Goal: Find specific page/section

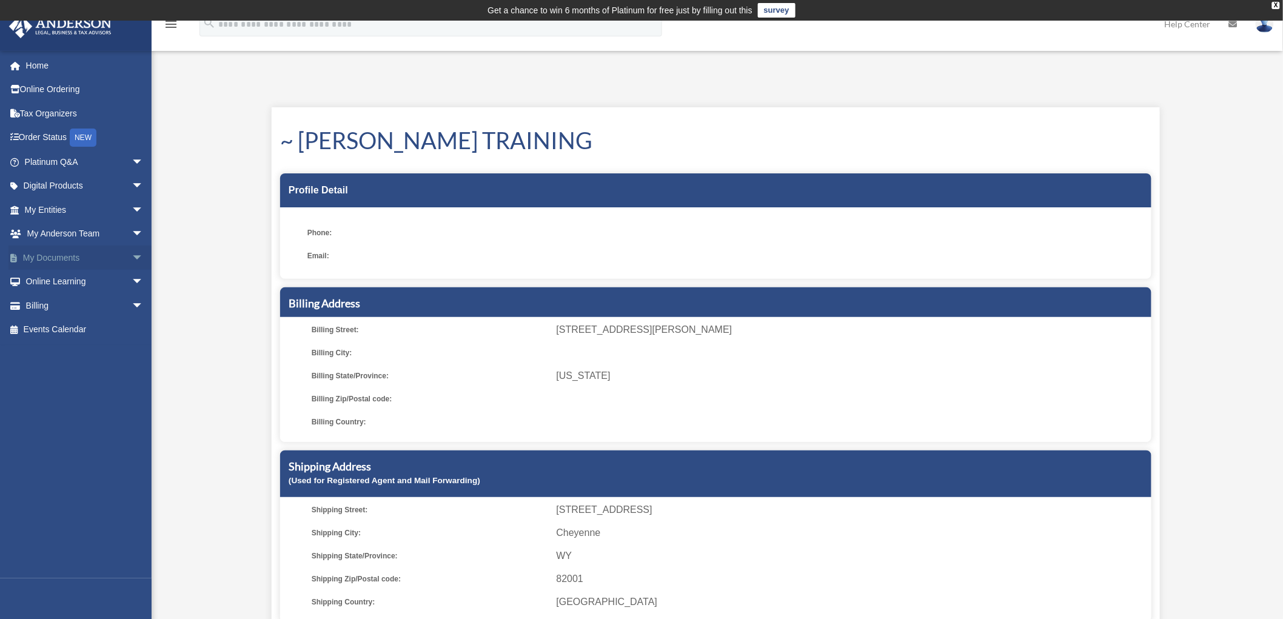
click at [132, 258] on span "arrow_drop_down" at bounding box center [144, 258] width 24 height 25
click at [57, 305] on link "Meeting Minutes" at bounding box center [89, 305] width 145 height 24
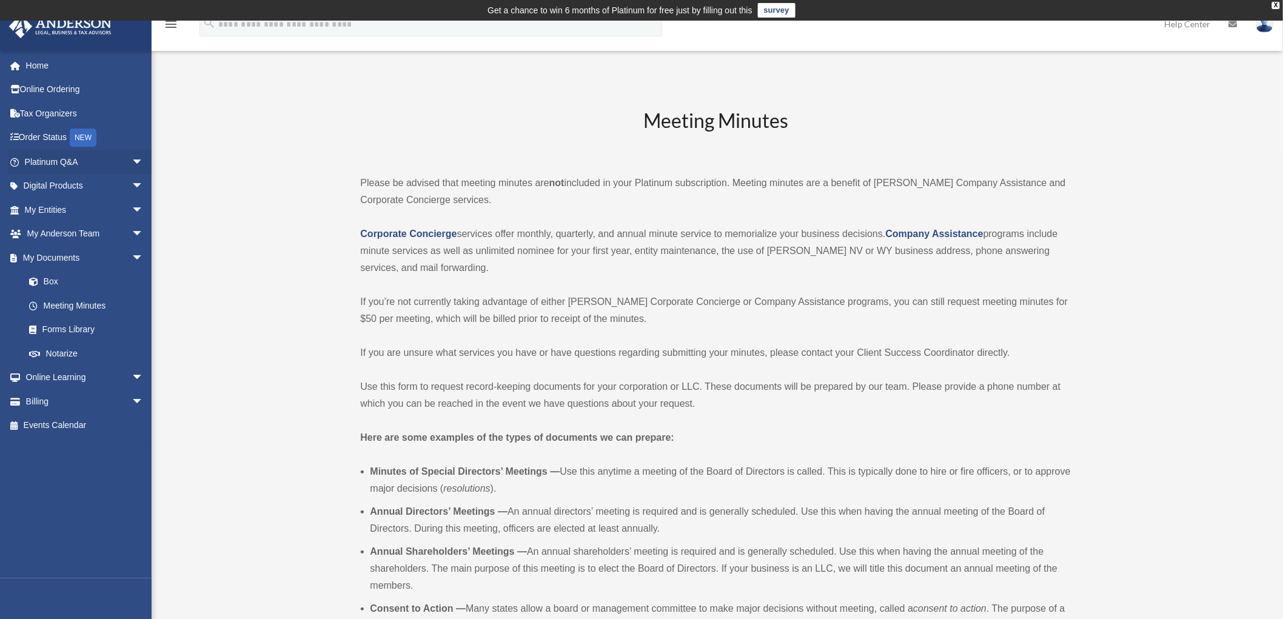
drag, startPoint x: 129, startPoint y: 161, endPoint x: 144, endPoint y: 238, distance: 79.1
click at [132, 161] on span "arrow_drop_down" at bounding box center [144, 162] width 24 height 25
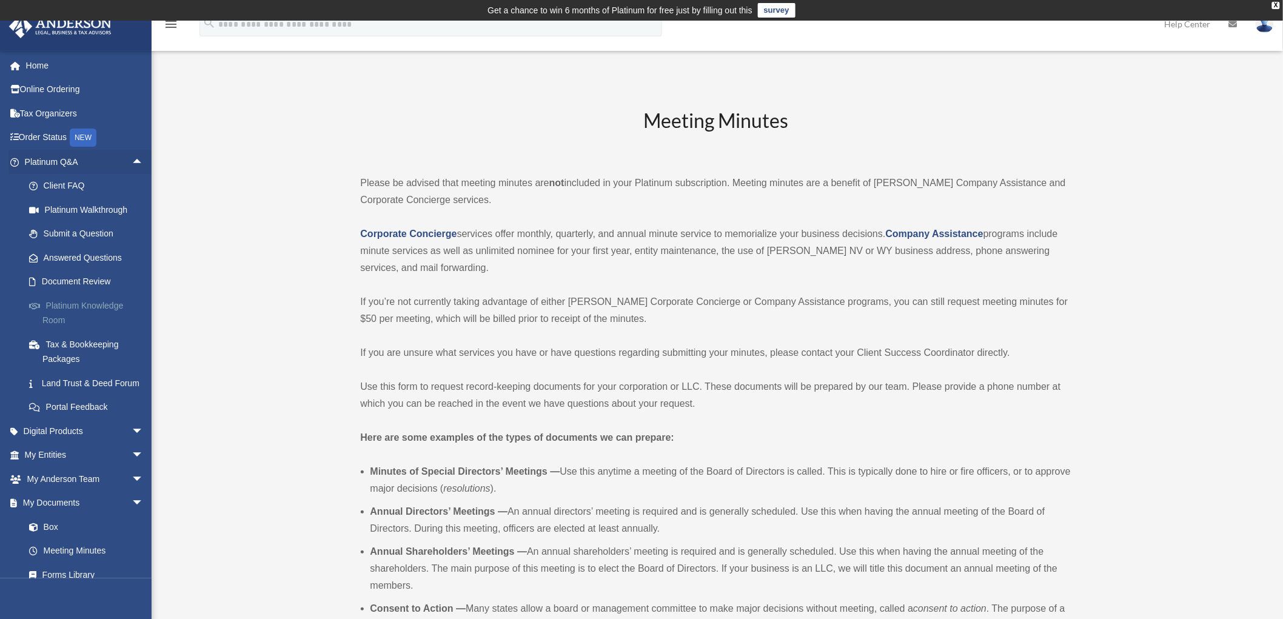
click at [61, 312] on link "Platinum Knowledge Room" at bounding box center [89, 312] width 145 height 39
